Goal: Task Accomplishment & Management: Complete application form

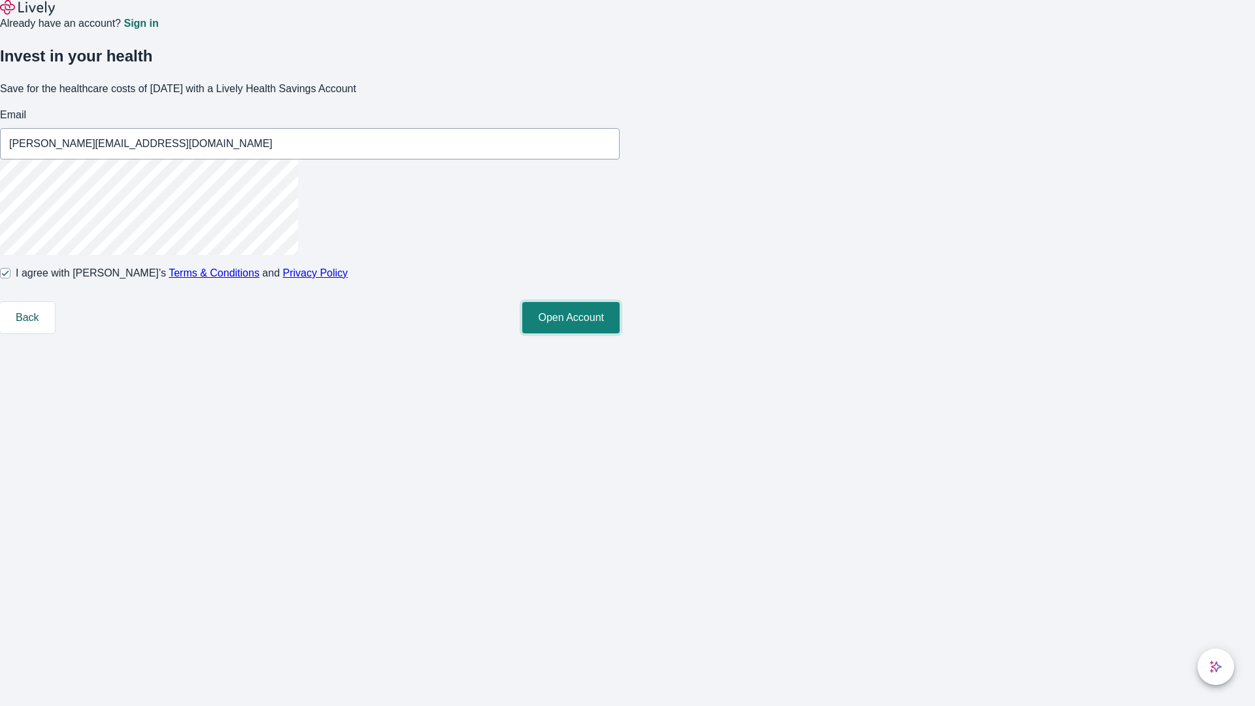
click at [620, 333] on button "Open Account" at bounding box center [570, 317] width 97 height 31
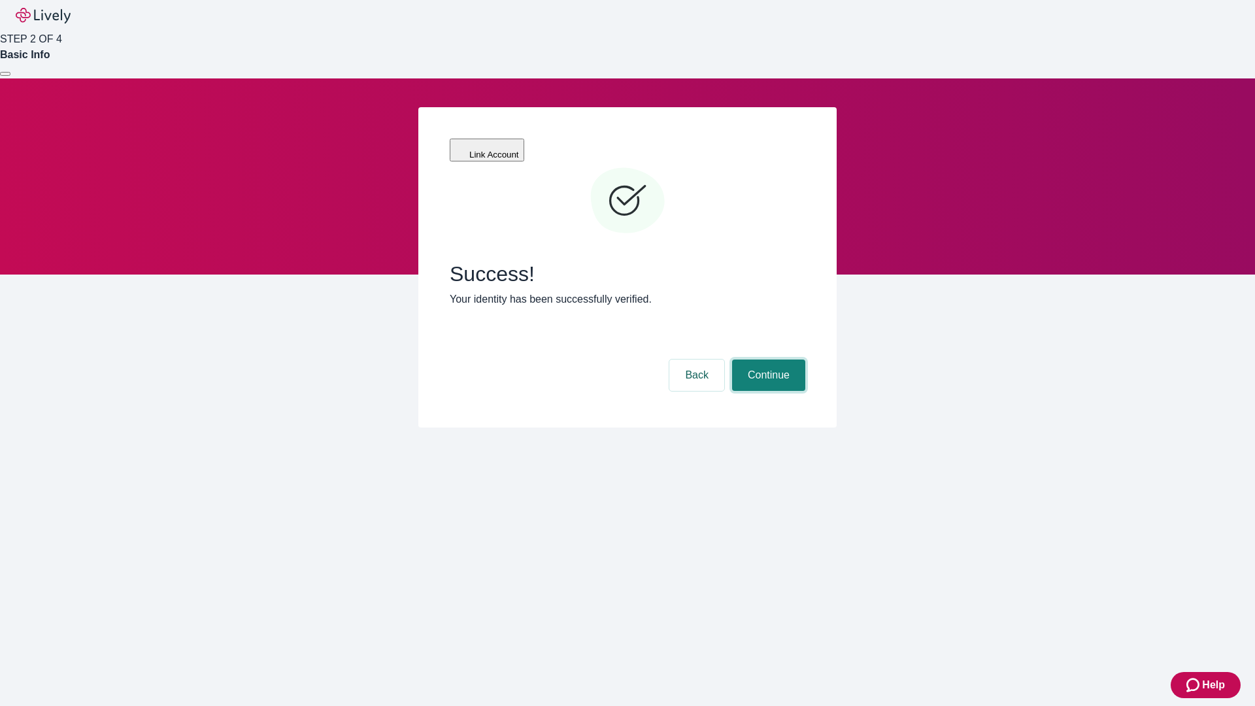
click at [767, 360] on button "Continue" at bounding box center [768, 375] width 73 height 31
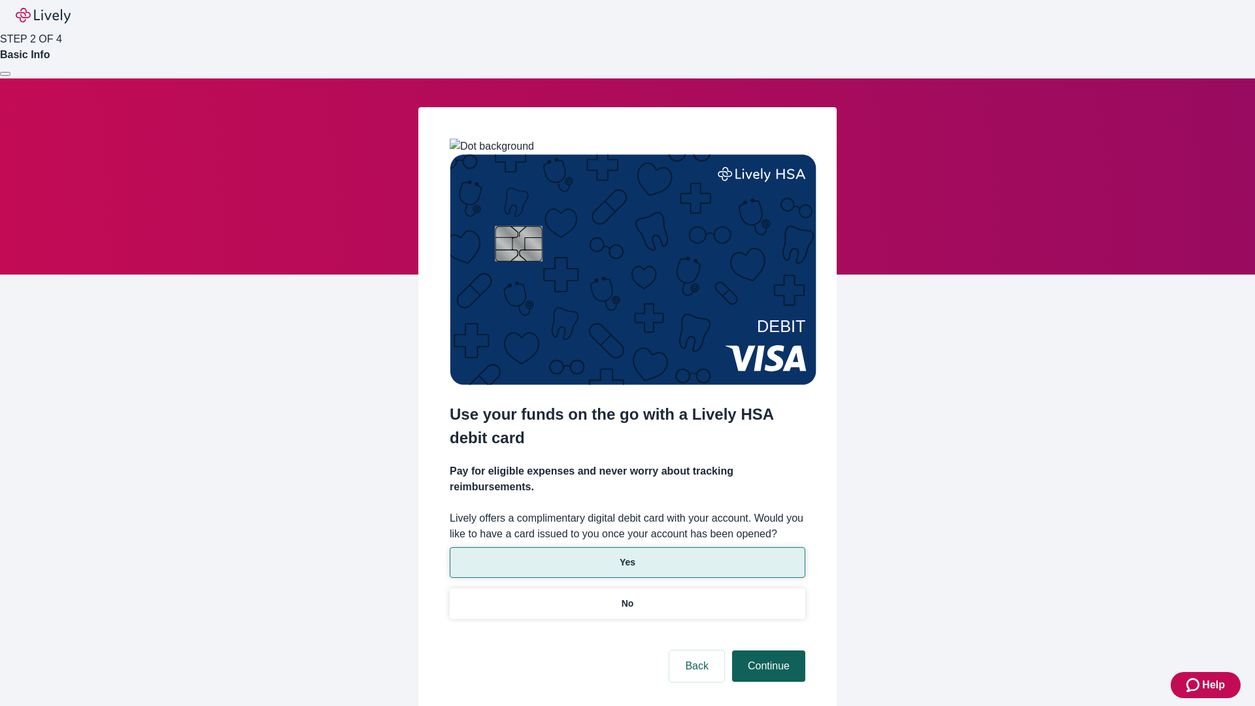
click at [627, 556] on p "Yes" at bounding box center [628, 563] width 16 height 14
click at [767, 651] on button "Continue" at bounding box center [768, 666] width 73 height 31
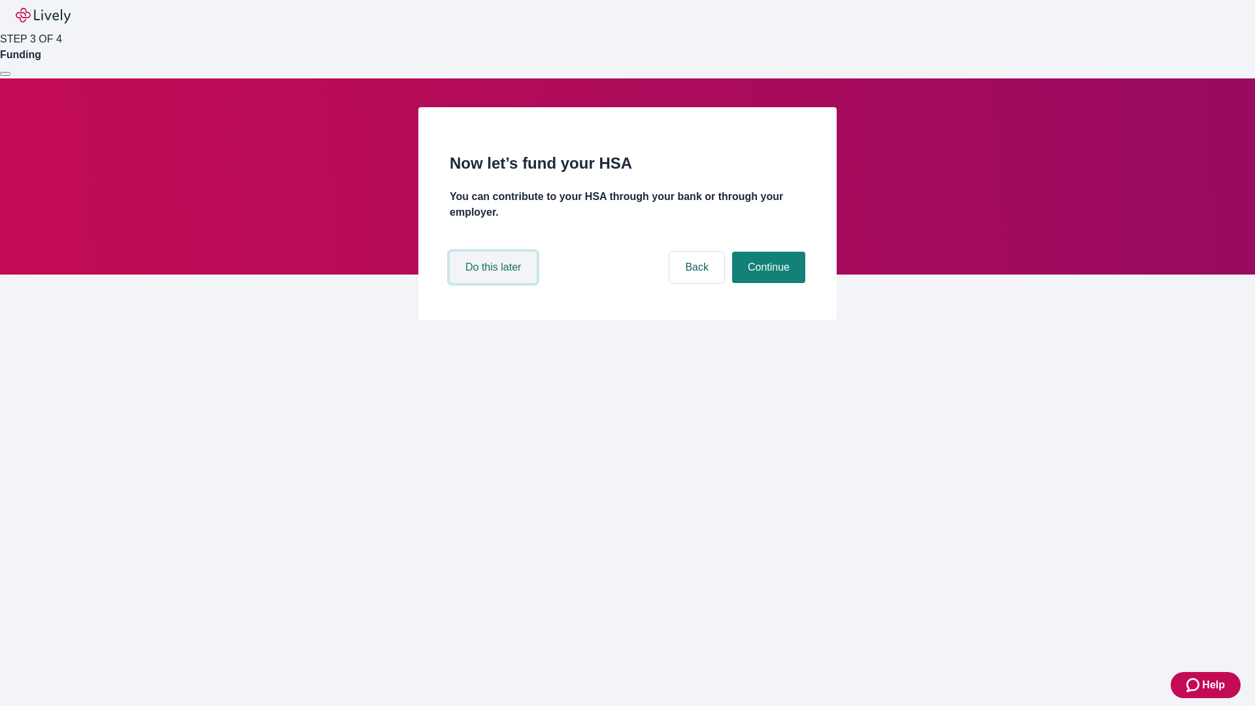
click at [495, 283] on button "Do this later" at bounding box center [493, 267] width 87 height 31
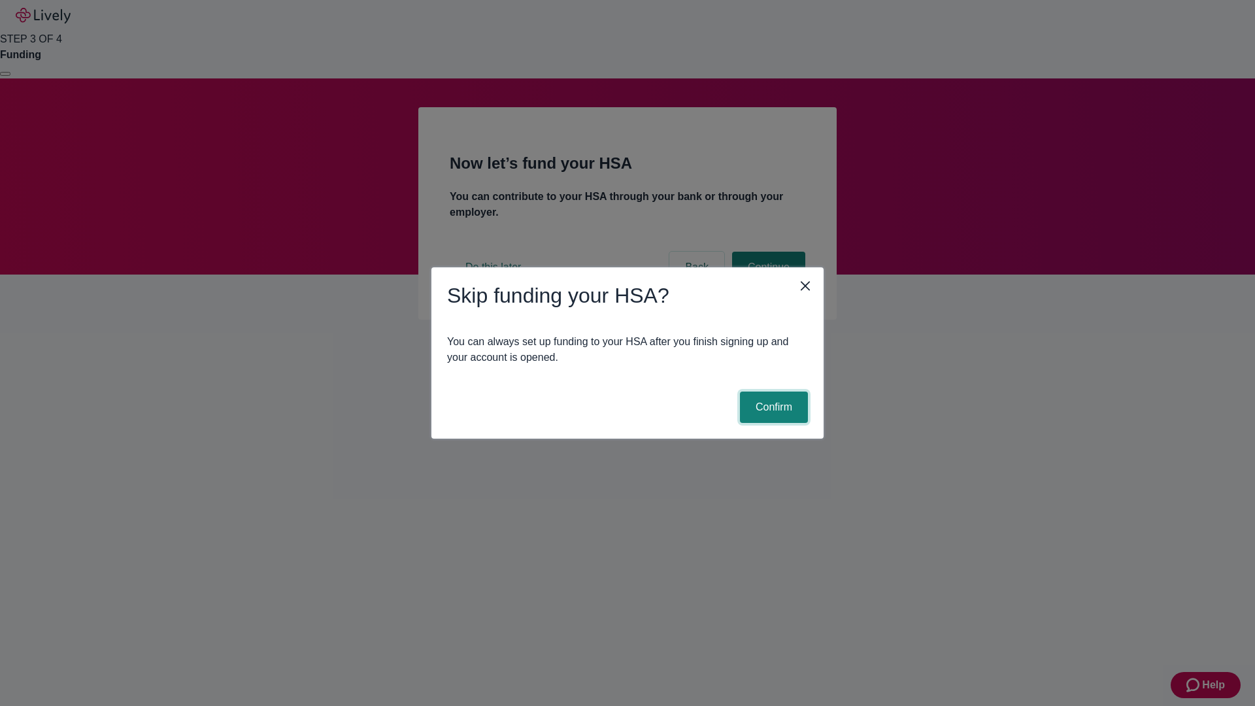
click at [772, 407] on button "Confirm" at bounding box center [774, 407] width 68 height 31
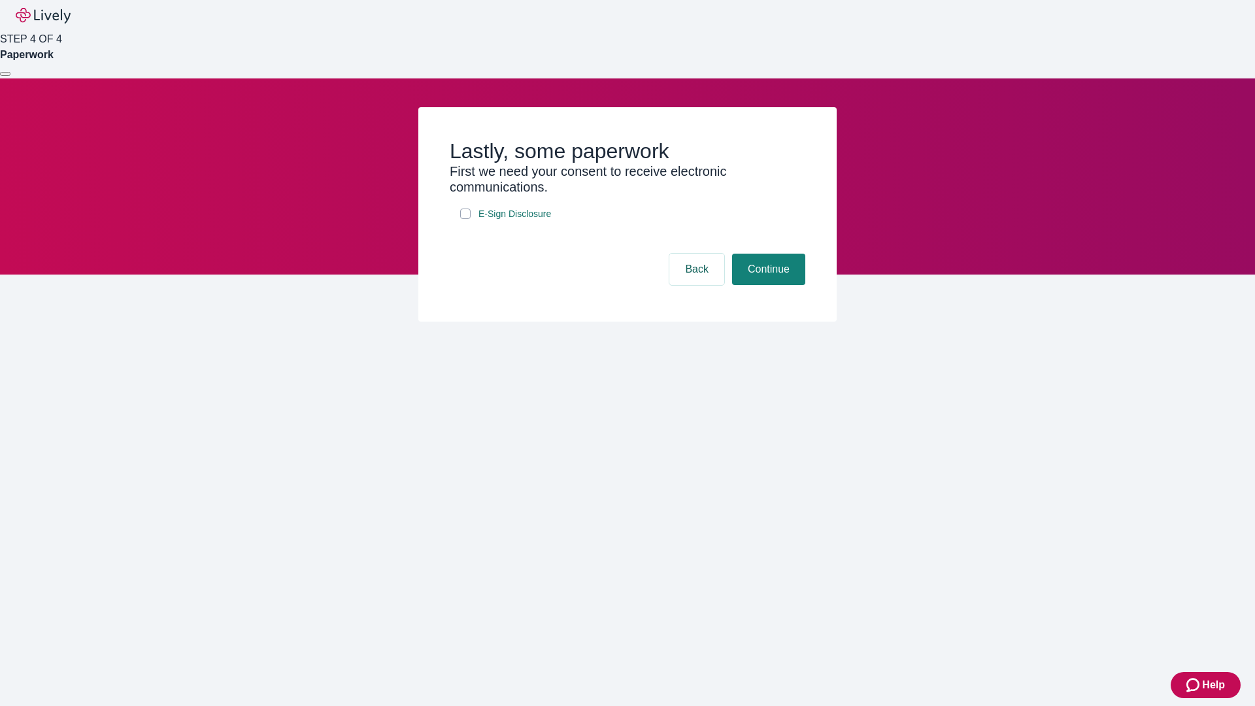
click at [466, 219] on input "E-Sign Disclosure" at bounding box center [465, 214] width 10 height 10
checkbox input "true"
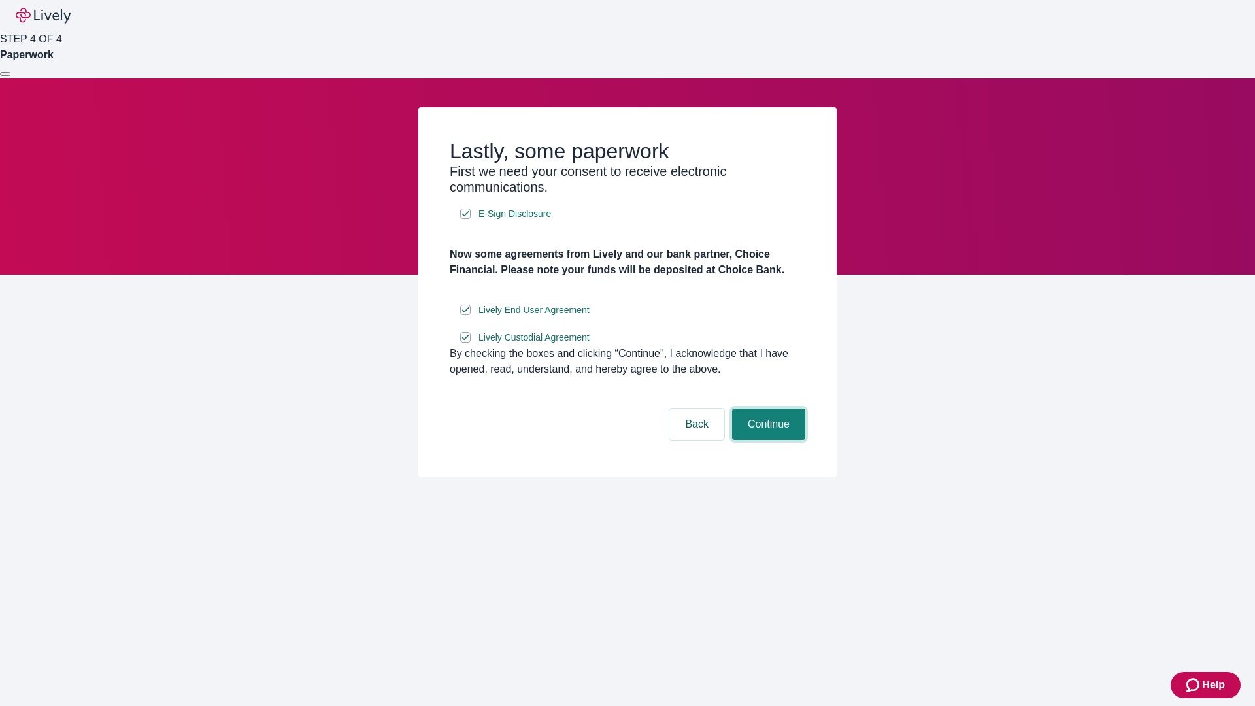
click at [767, 440] on button "Continue" at bounding box center [768, 424] width 73 height 31
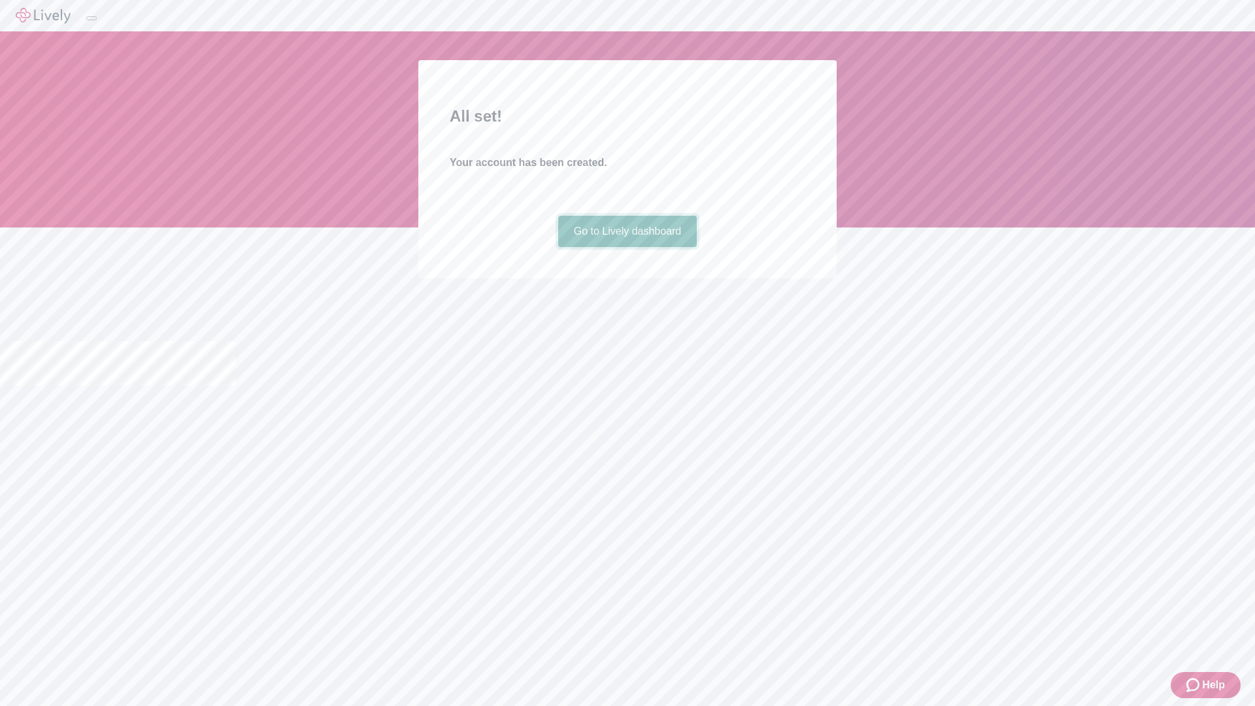
click at [627, 247] on link "Go to Lively dashboard" at bounding box center [627, 231] width 139 height 31
